Goal: Task Accomplishment & Management: Use online tool/utility

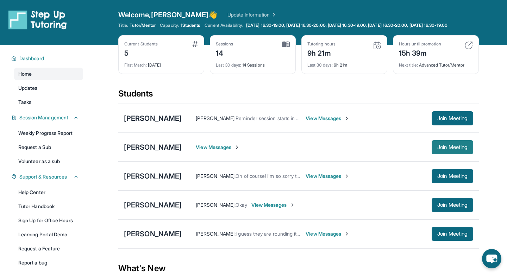
click at [458, 149] on span "Join Meeting" at bounding box center [453, 147] width 30 height 4
click at [457, 149] on span "Join Meeting" at bounding box center [453, 147] width 30 height 4
click at [226, 151] on span "View Messages" at bounding box center [218, 147] width 44 height 7
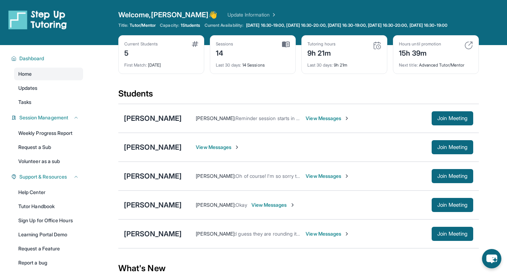
click at [226, 151] on span "View Messages" at bounding box center [218, 147] width 44 height 7
